Goal: Check status: Check status

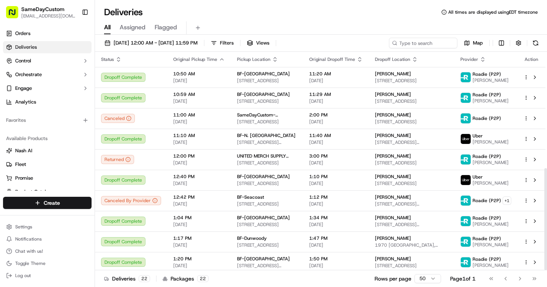
scroll to position [249, 0]
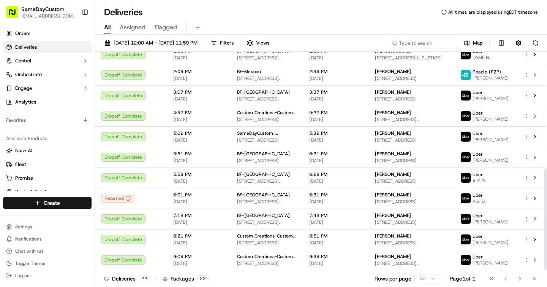
drag, startPoint x: 545, startPoint y: 196, endPoint x: 547, endPoint y: 253, distance: 57.4
click at [547, 254] on div at bounding box center [546, 219] width 3 height 102
click at [149, 38] on button "[DATE] 12:00 AM - [DATE] 11:59 PM" at bounding box center [151, 43] width 100 height 11
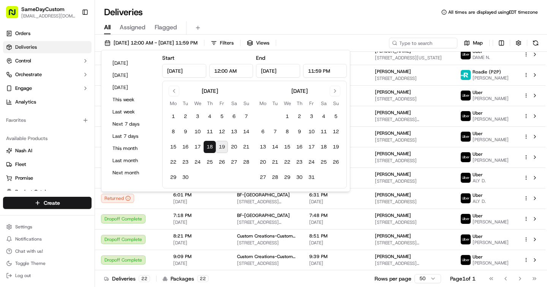
click at [221, 150] on button "19" at bounding box center [222, 147] width 12 height 12
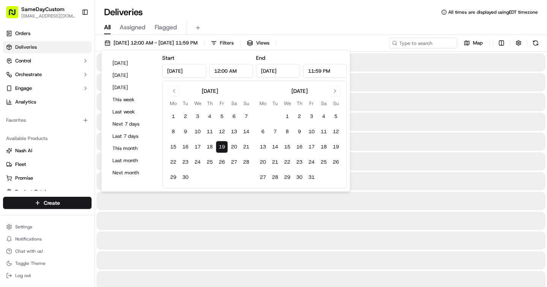
type input "[DATE]"
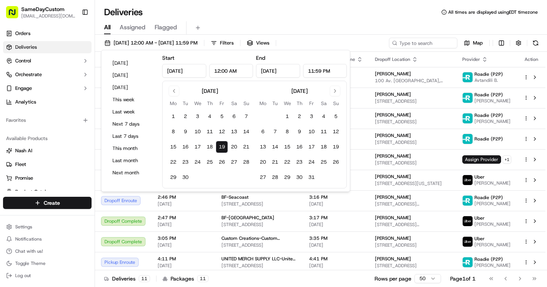
click at [306, 28] on div "All Assigned Flagged" at bounding box center [321, 27] width 452 height 13
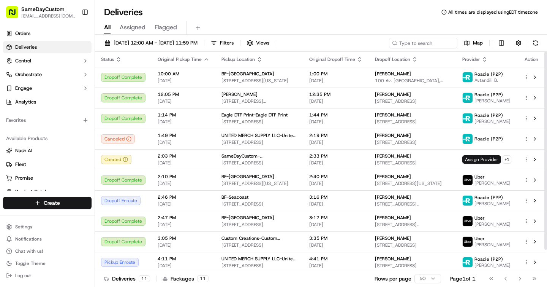
scroll to position [23, 0]
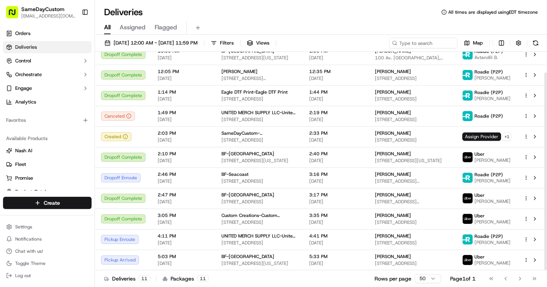
drag, startPoint x: 546, startPoint y: 139, endPoint x: 546, endPoint y: 231, distance: 91.6
click at [546, 231] on div at bounding box center [546, 171] width 3 height 198
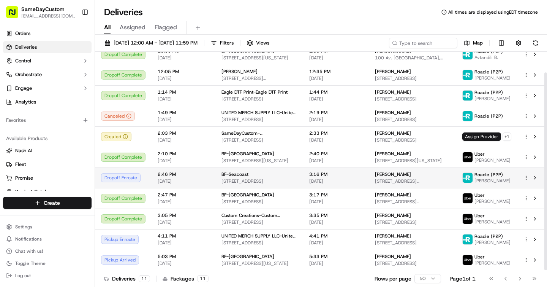
click at [359, 171] on span "3:16 PM" at bounding box center [336, 174] width 54 height 6
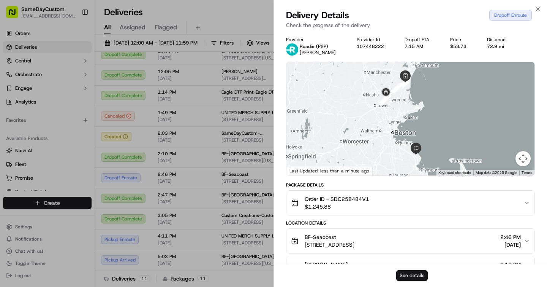
click at [420, 273] on button "See details" at bounding box center [413, 275] width 32 height 11
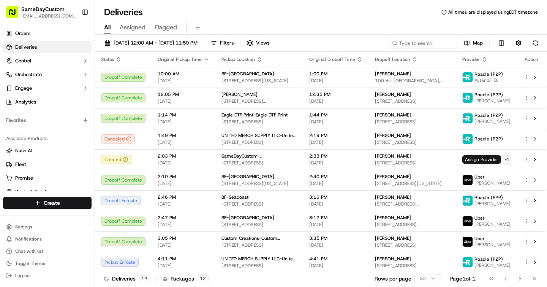
scroll to position [23, 0]
